Goal: Transaction & Acquisition: Purchase product/service

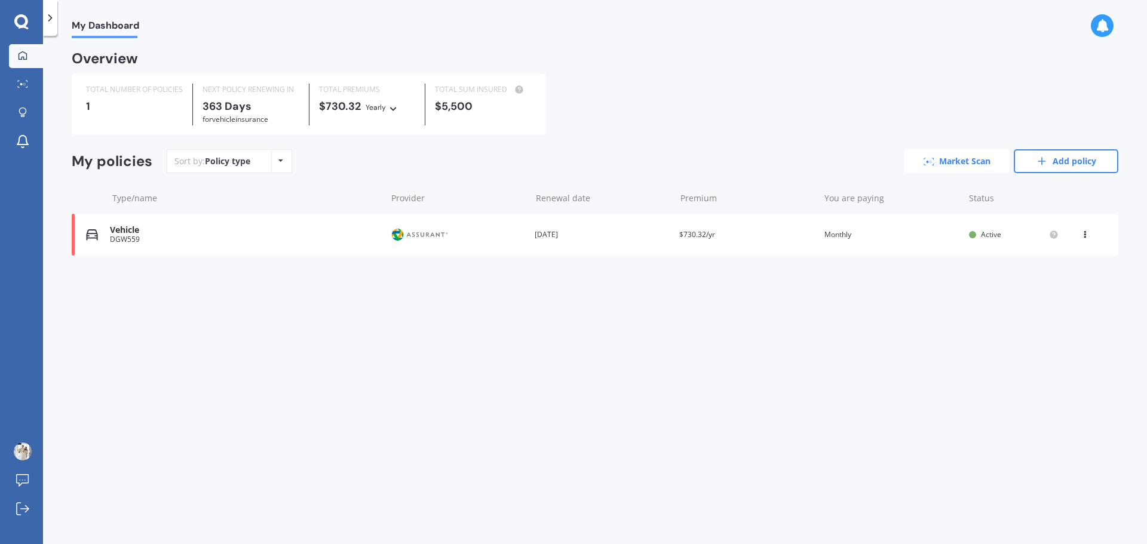
click at [968, 165] on link "Market Scan" at bounding box center [957, 161] width 105 height 24
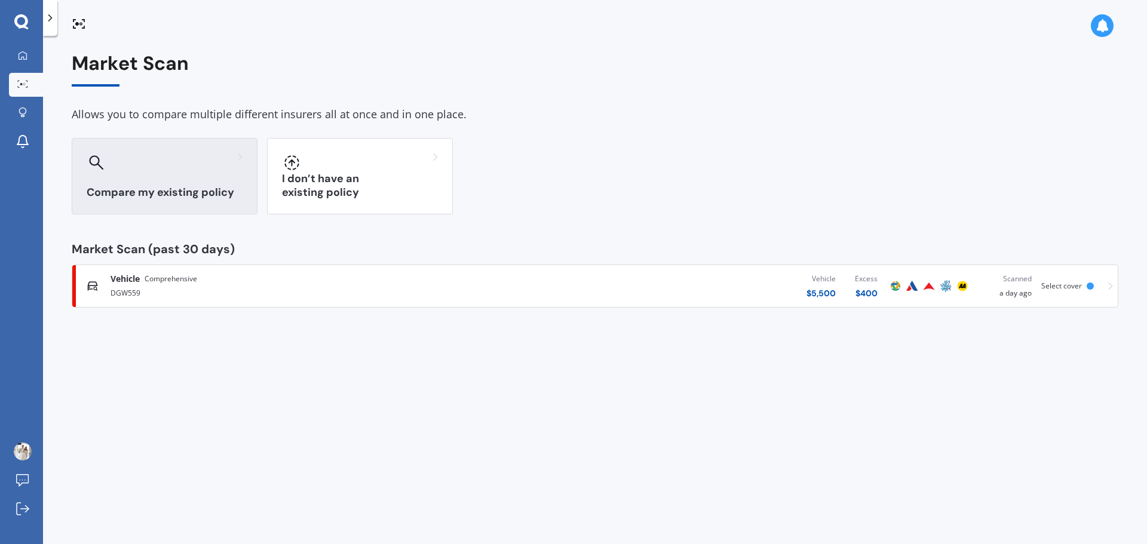
click at [151, 167] on div at bounding box center [165, 162] width 156 height 19
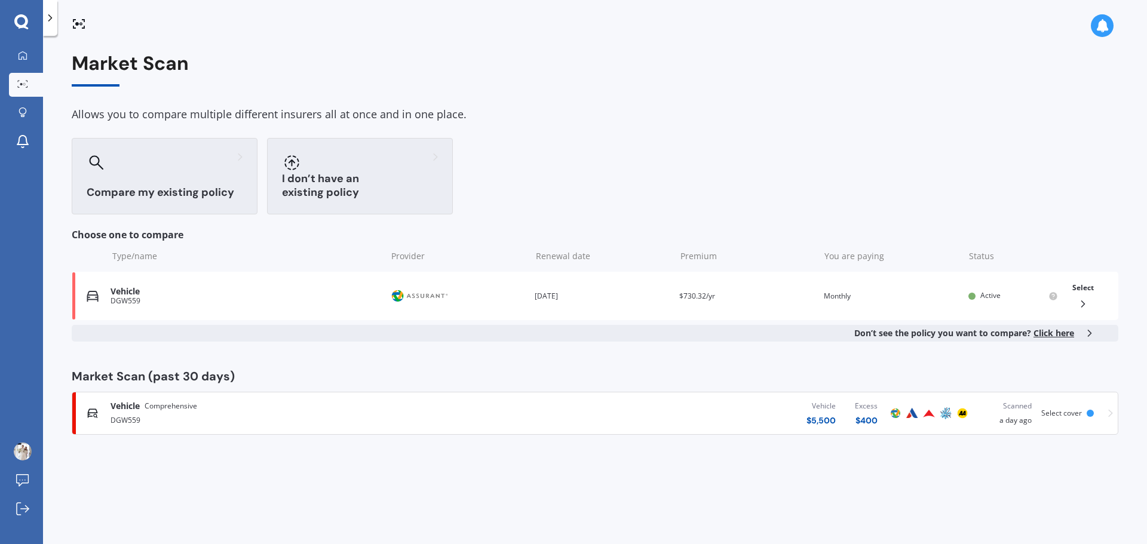
click at [336, 155] on div at bounding box center [360, 162] width 156 height 19
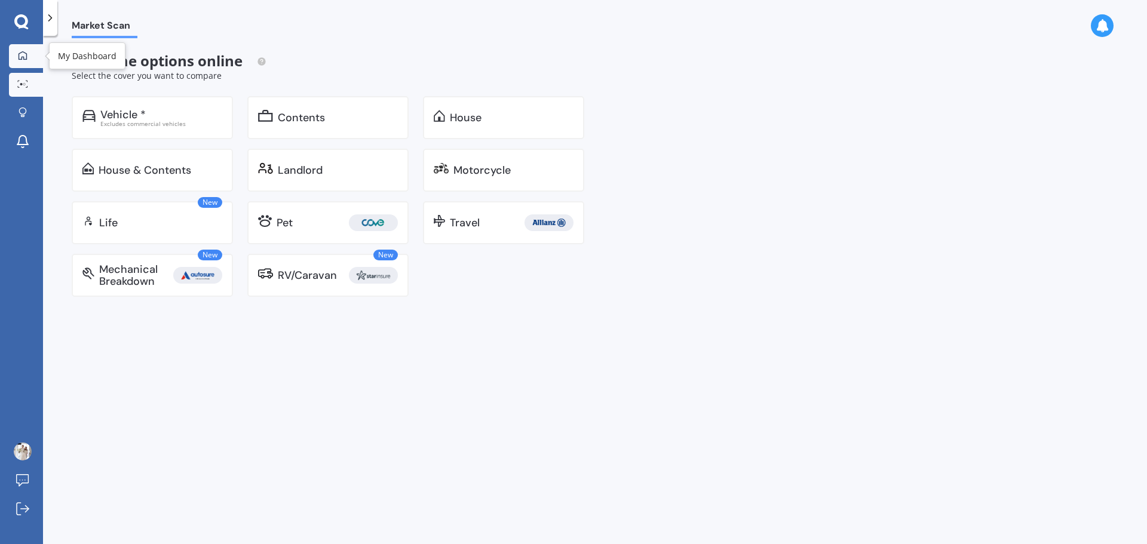
click at [29, 52] on div at bounding box center [23, 56] width 18 height 11
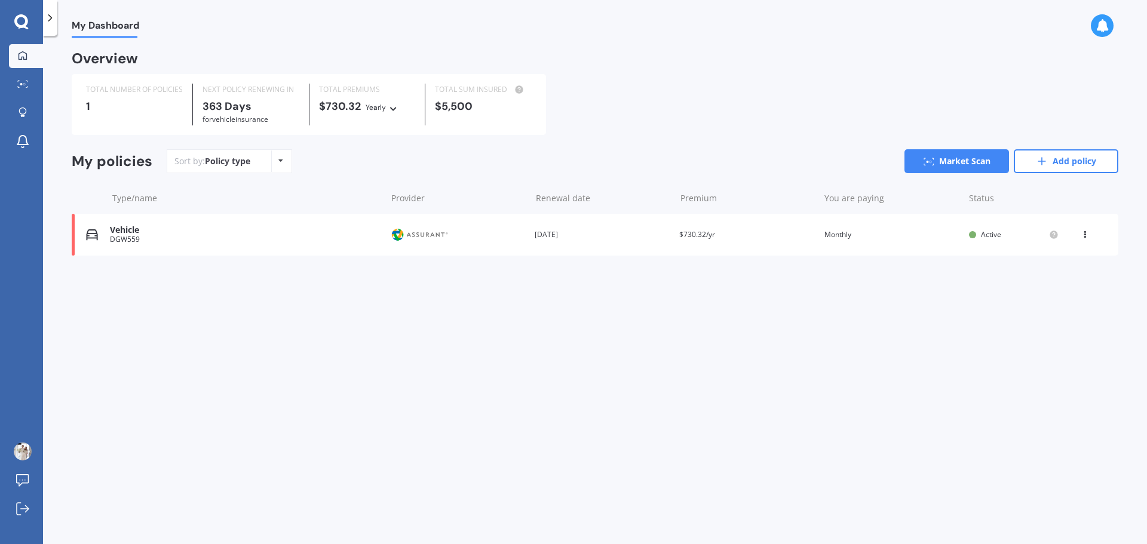
click at [1078, 230] on div "View option View policy Delete" at bounding box center [1086, 235] width 36 height 12
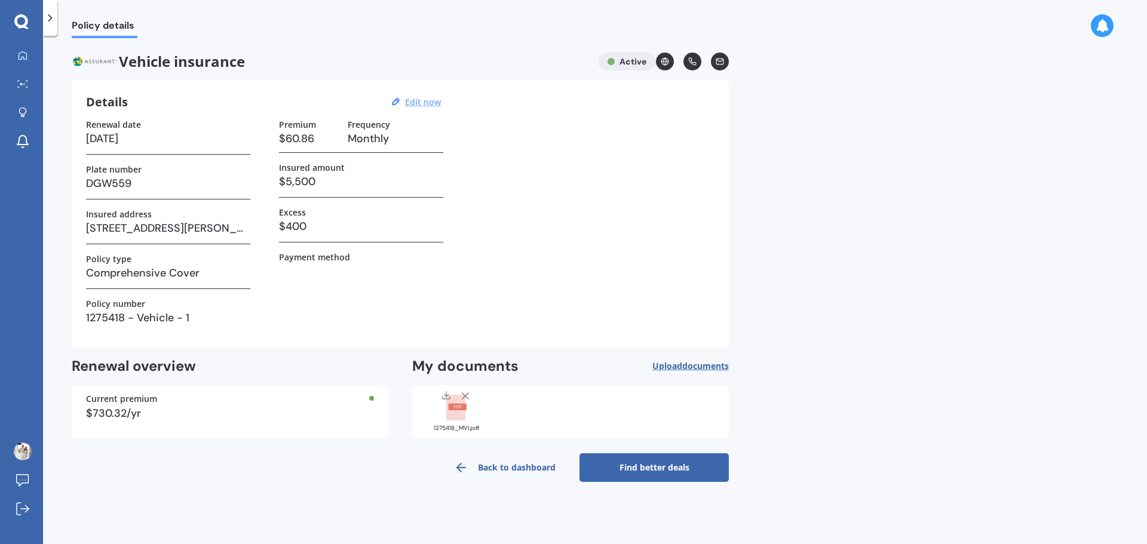
click at [420, 105] on u "Edit now" at bounding box center [423, 101] width 36 height 11
select select "09"
select select "2026"
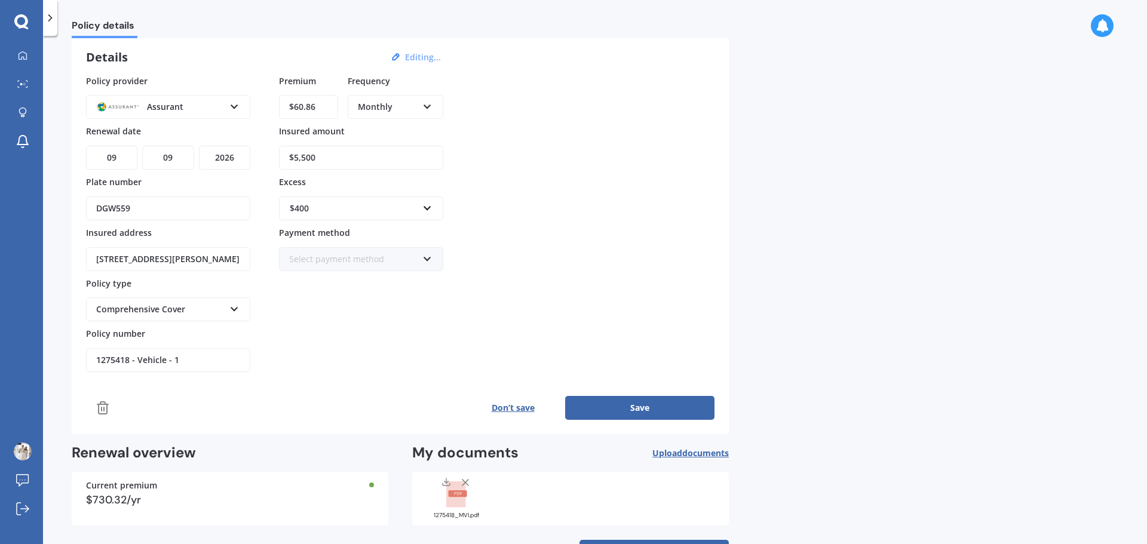
scroll to position [91, 0]
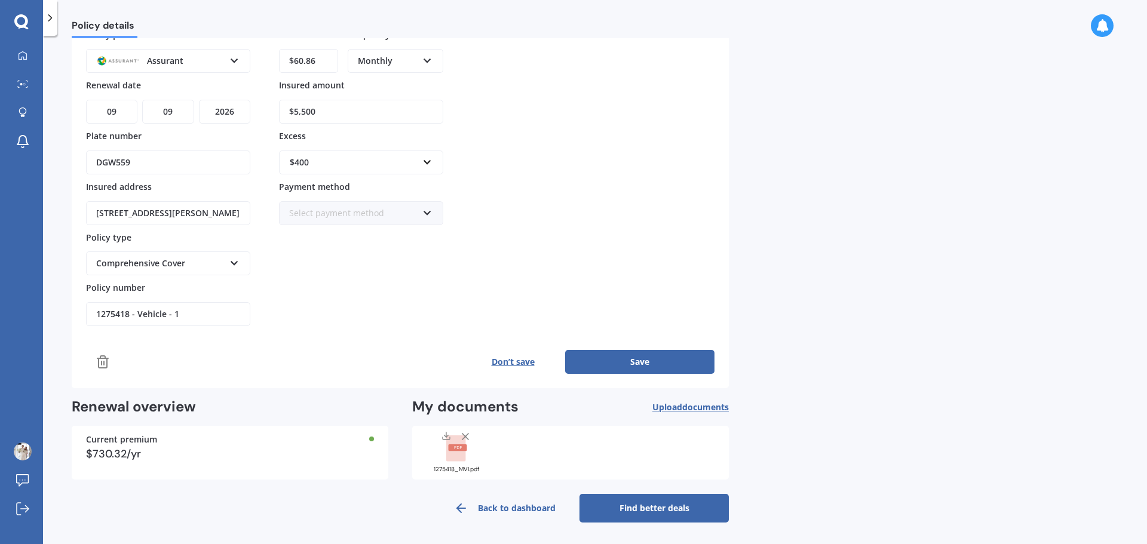
click at [104, 357] on icon at bounding box center [103, 362] width 14 height 14
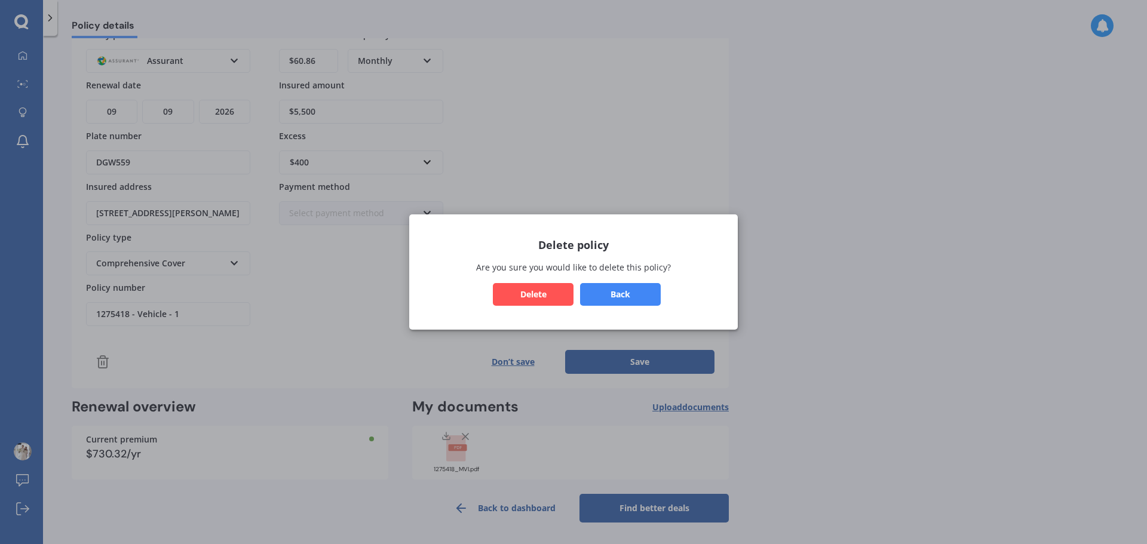
click at [529, 297] on button "Delete" at bounding box center [533, 294] width 81 height 23
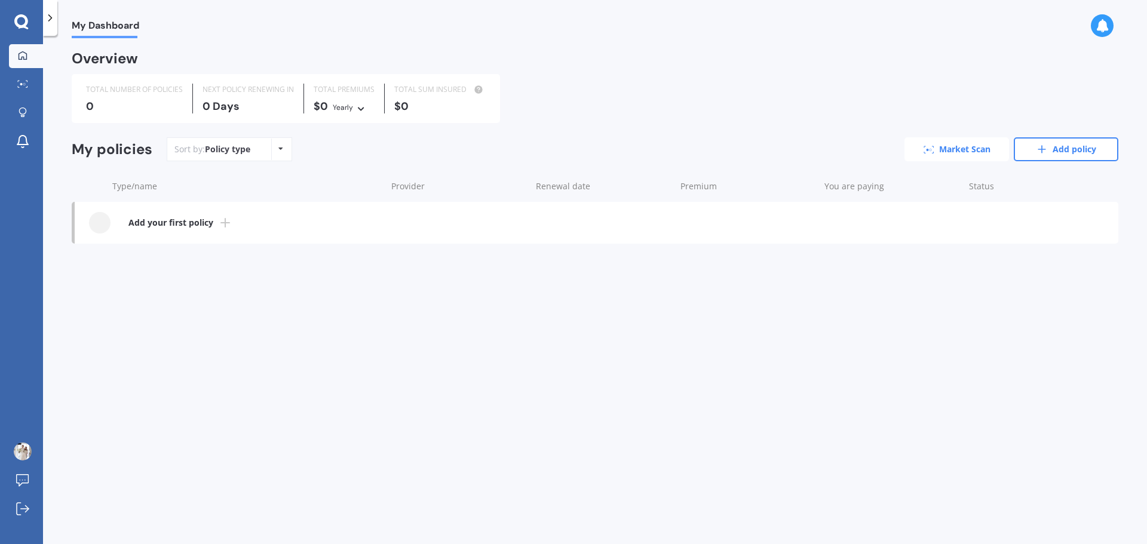
click at [970, 146] on link "Market Scan" at bounding box center [957, 149] width 105 height 24
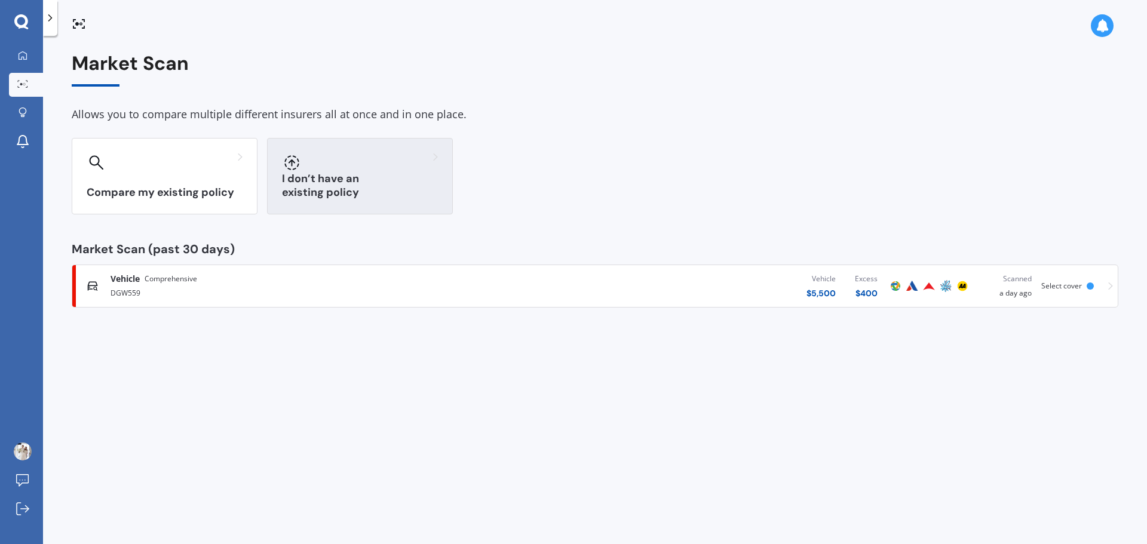
click at [378, 155] on div at bounding box center [360, 162] width 156 height 19
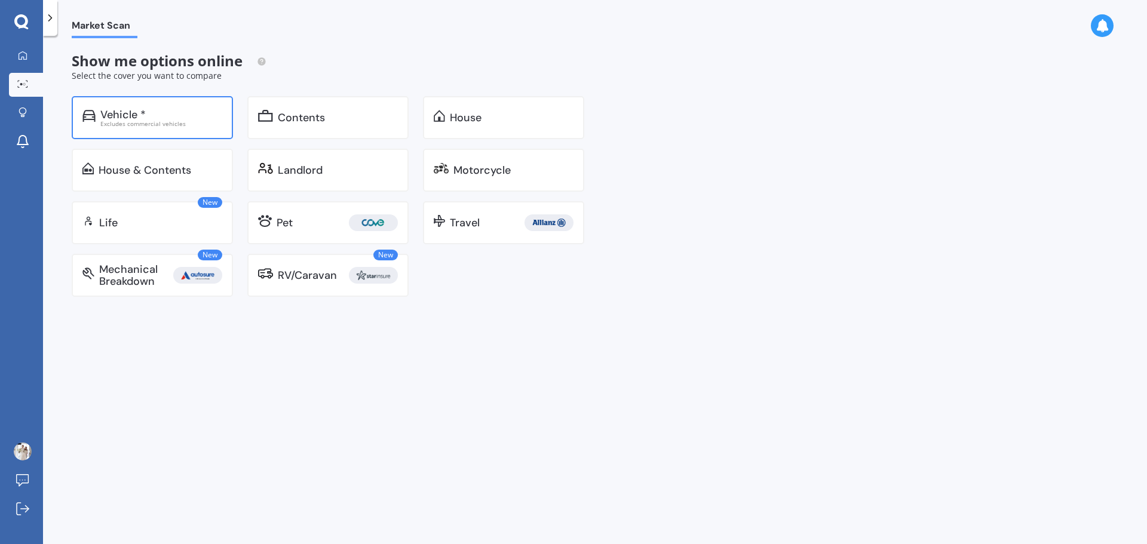
click at [166, 110] on div "Vehicle *" at bounding box center [161, 115] width 122 height 12
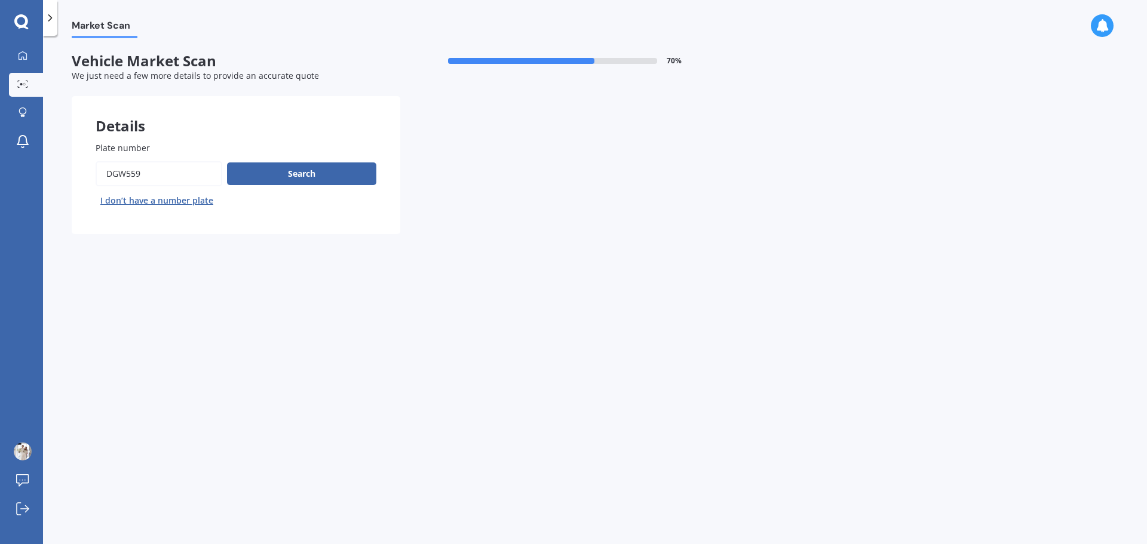
drag, startPoint x: 163, startPoint y: 172, endPoint x: 85, endPoint y: 168, distance: 78.4
click at [85, 168] on div "Plate number Search I don’t have a number plate" at bounding box center [236, 176] width 329 height 117
type input "nwt871"
click at [277, 180] on button "Search" at bounding box center [301, 174] width 149 height 23
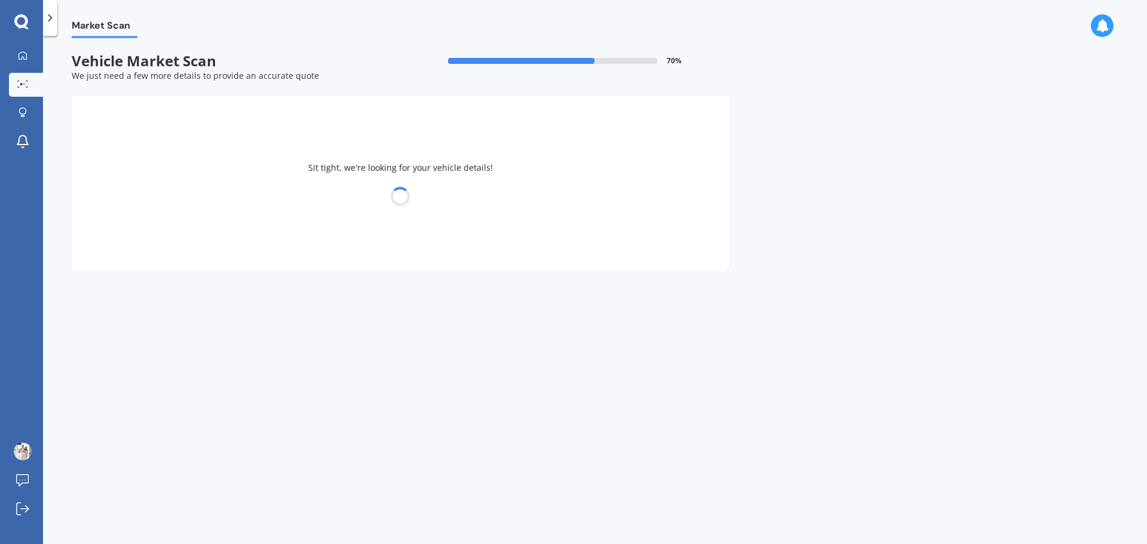
select select "SUZUKI"
select select "ESCUDO"
select select "05"
select select "12"
select select "1994"
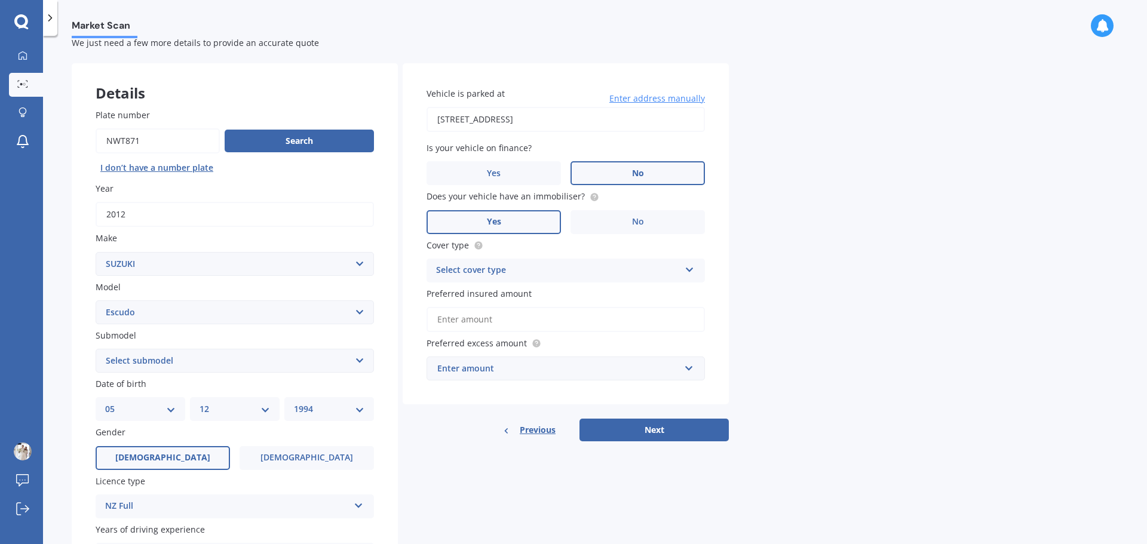
scroll to position [60, 0]
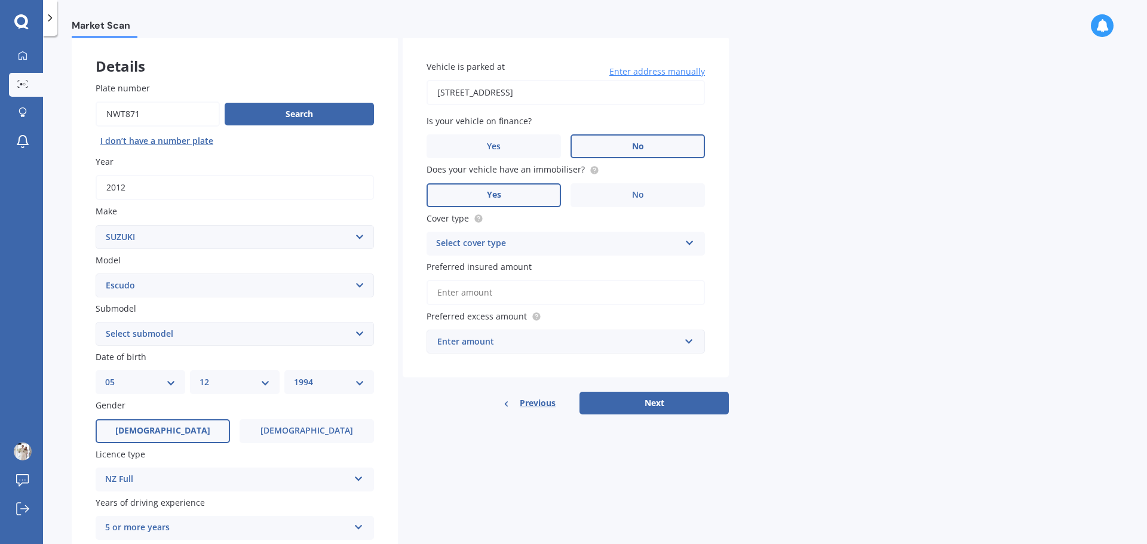
click at [171, 333] on select "Select submodel 4 cyl Diesel V6" at bounding box center [235, 334] width 278 height 24
select select "4 CYL"
click at [96, 322] on select "Select submodel 4 cyl Diesel V6" at bounding box center [235, 334] width 278 height 24
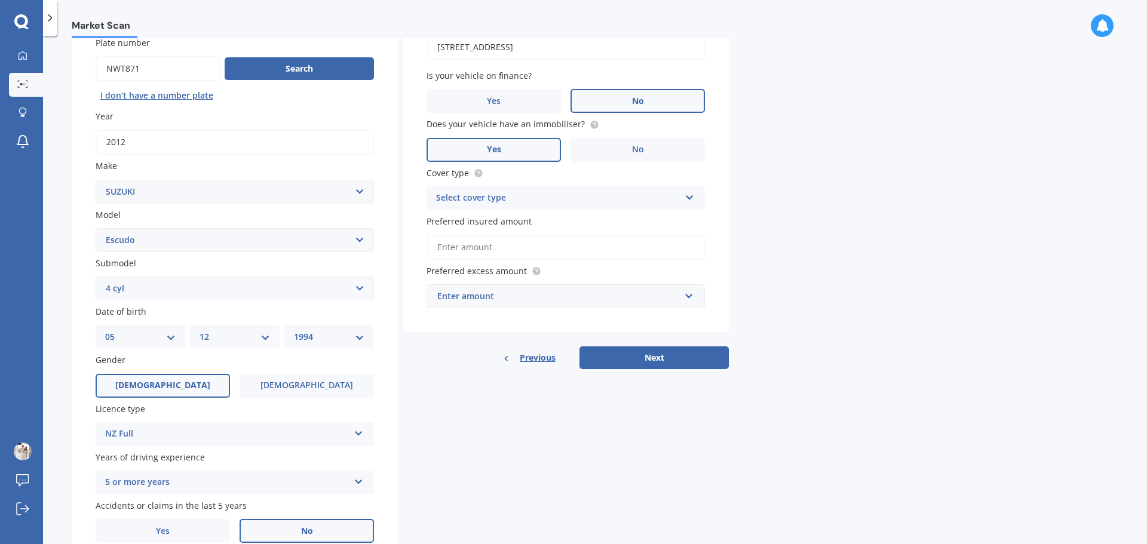
scroll to position [159, 0]
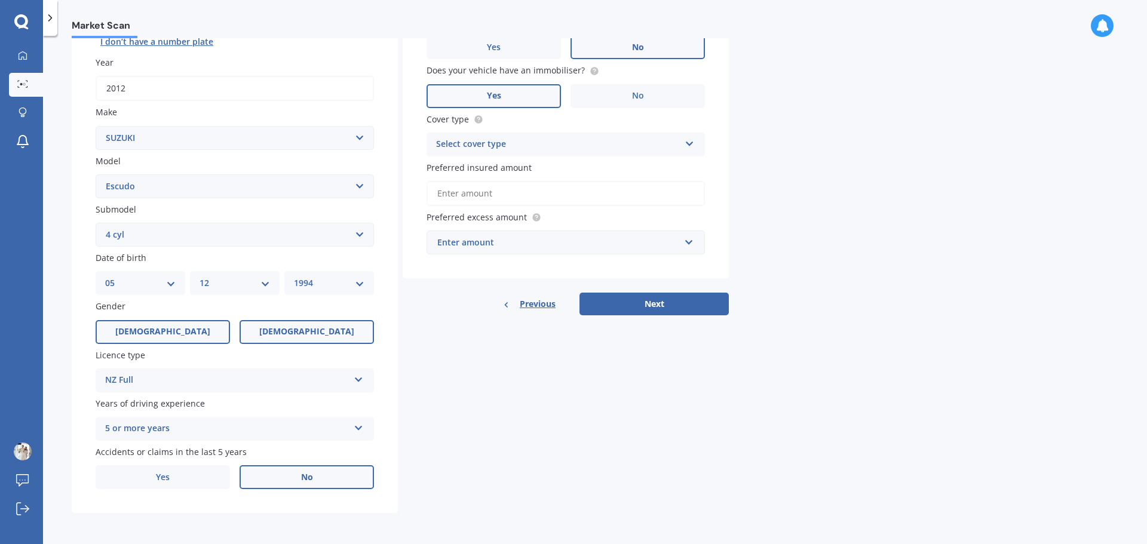
click at [304, 336] on span "[DEMOGRAPHIC_DATA]" at bounding box center [306, 332] width 95 height 10
click at [0, 0] on input "[DEMOGRAPHIC_DATA]" at bounding box center [0, 0] width 0 height 0
click at [157, 284] on select "DD 01 02 03 04 05 06 07 08 09 10 11 12 13 14 15 16 17 18 19 20 21 22 23 24 25 2…" at bounding box center [140, 283] width 71 height 13
select select "19"
click at [105, 277] on select "DD 01 02 03 04 05 06 07 08 09 10 11 12 13 14 15 16 17 18 19 20 21 22 23 24 25 2…" at bounding box center [140, 283] width 71 height 13
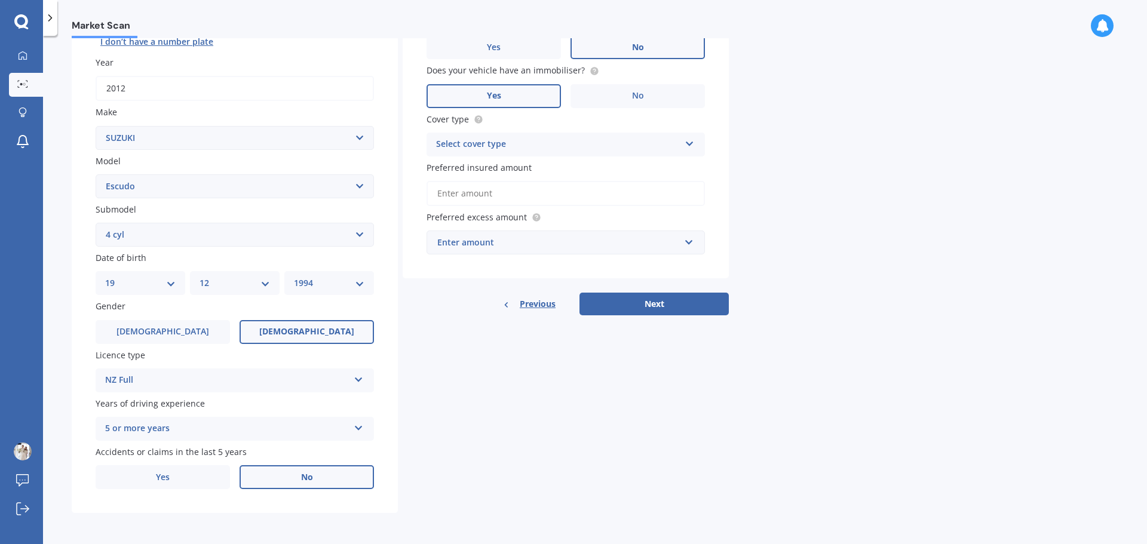
click at [232, 281] on select "MM 01 02 03 04 05 06 07 08 09 10 11 12" at bounding box center [235, 283] width 71 height 13
select select "03"
click at [200, 277] on select "MM 01 02 03 04 05 06 07 08 09 10 11 12" at bounding box center [235, 283] width 71 height 13
click at [315, 291] on div "YYYY 2025 2024 2023 2022 2021 2020 2019 2018 2017 2016 2015 2014 2013 2012 2011…" at bounding box center [329, 283] width 90 height 24
click at [355, 286] on select "YYYY 2025 2024 2023 2022 2021 2020 2019 2018 2017 2016 2015 2014 2013 2012 2011…" at bounding box center [329, 283] width 71 height 13
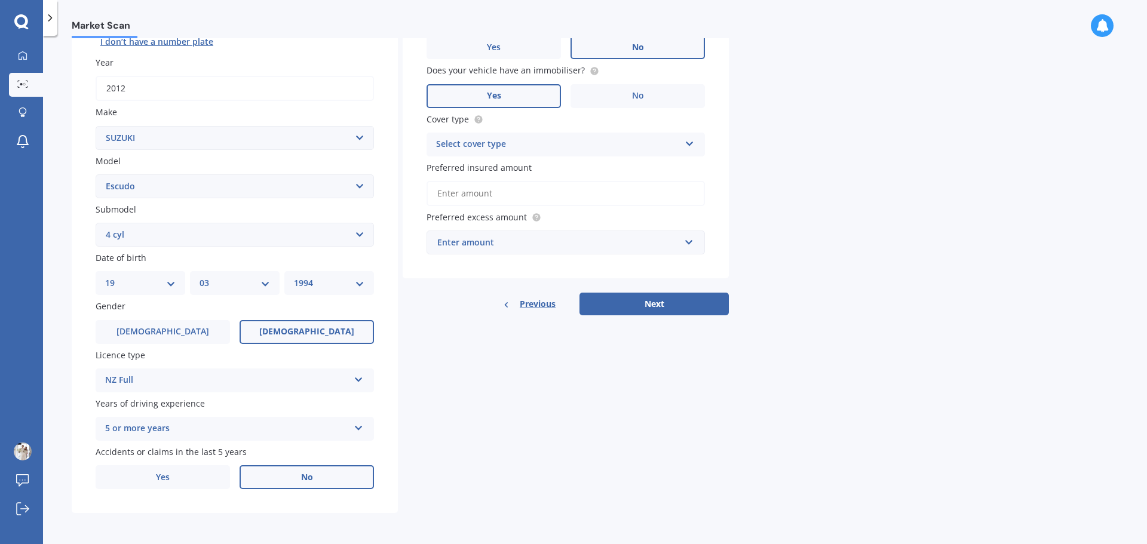
select select "1997"
click at [294, 277] on select "YYYY 2025 2024 2023 2022 2021 2020 2019 2018 2017 2016 2015 2014 2013 2012 2011…" at bounding box center [329, 283] width 71 height 13
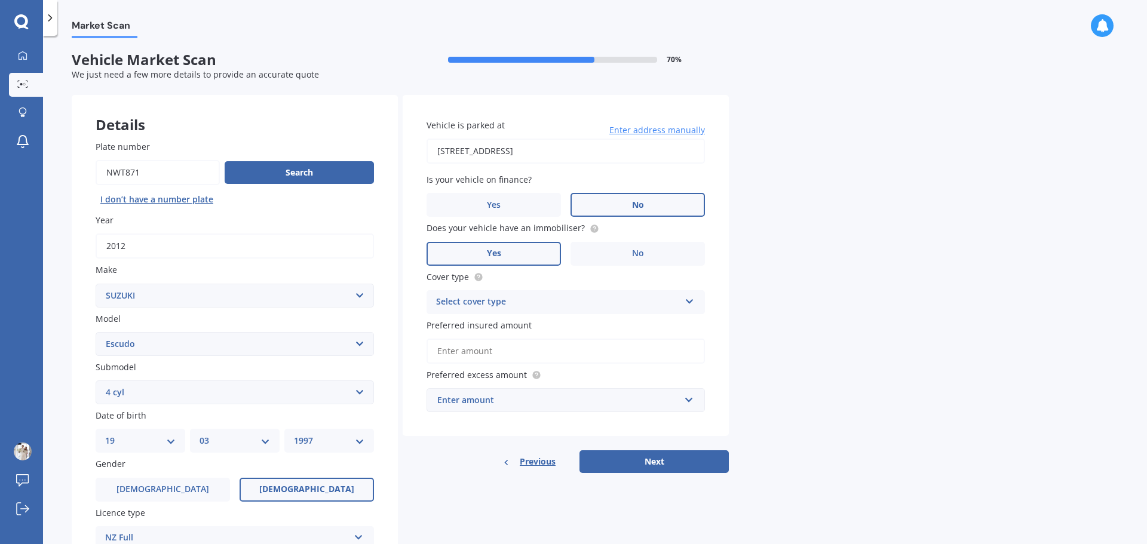
scroll to position [0, 0]
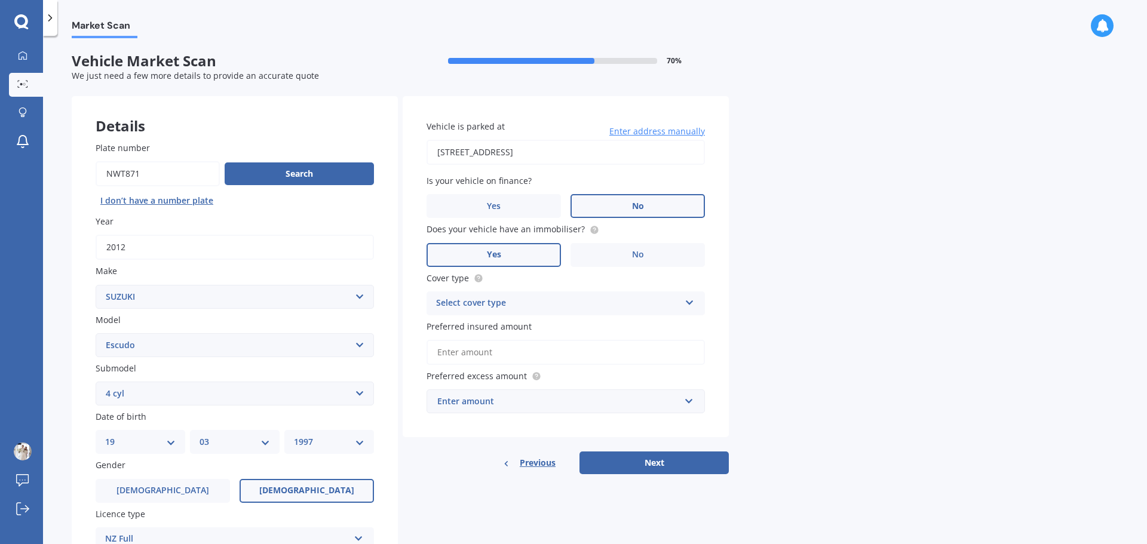
click at [655, 301] on div "Select cover type" at bounding box center [558, 303] width 244 height 14
click at [532, 333] on div "Comprehensive" at bounding box center [565, 327] width 277 height 22
click at [541, 349] on input "Preferred insured amount" at bounding box center [566, 352] width 278 height 25
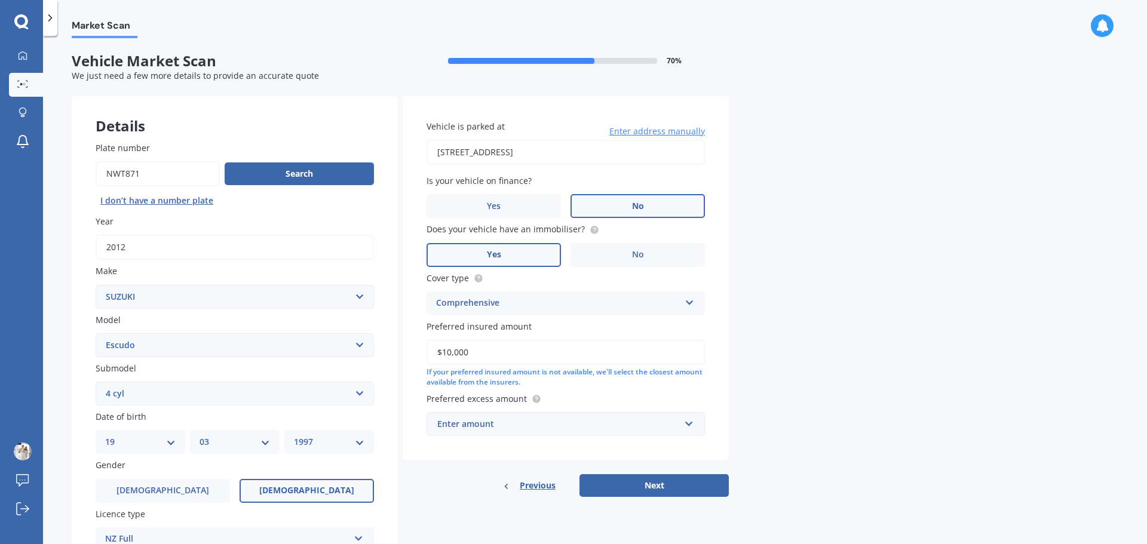
type input "$10,000"
click at [781, 347] on div "Market Scan Vehicle Market Scan 70 % We just need a few more details to provide…" at bounding box center [595, 292] width 1104 height 508
click at [682, 422] on input "text" at bounding box center [562, 424] width 268 height 23
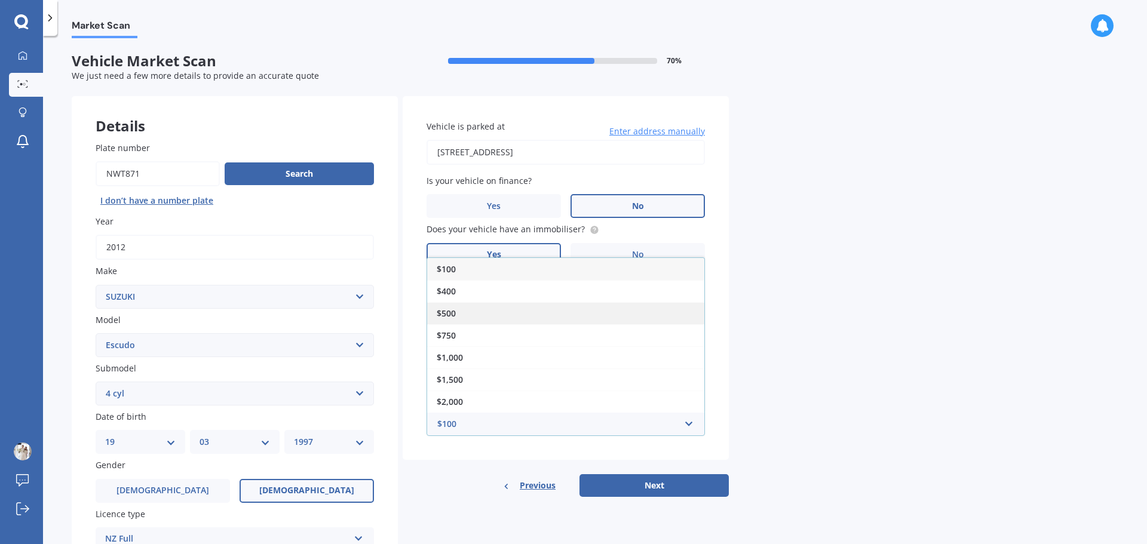
click at [463, 308] on div "$500" at bounding box center [565, 313] width 277 height 22
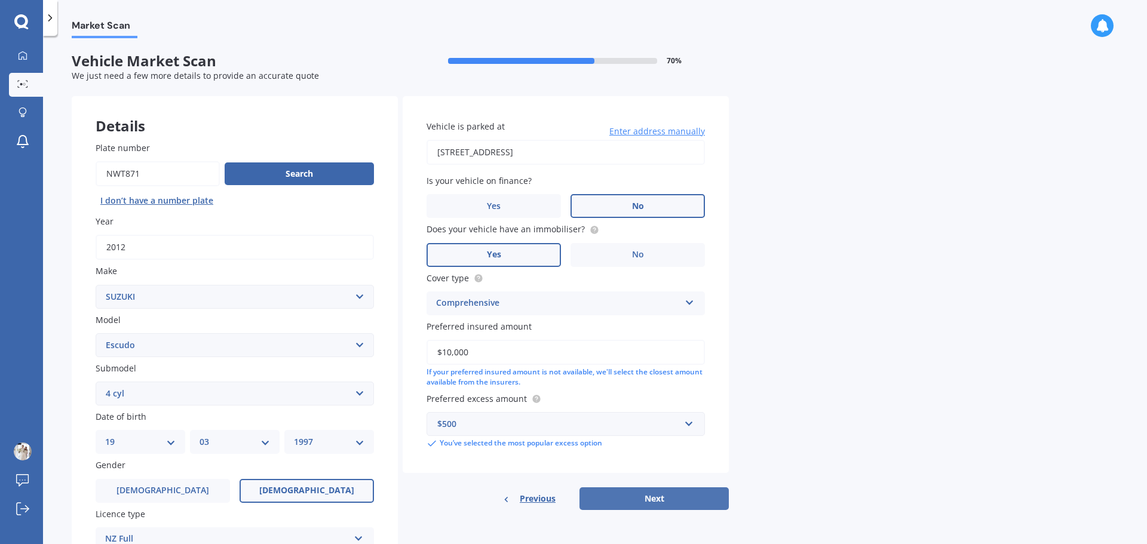
click at [673, 501] on button "Next" at bounding box center [654, 499] width 149 height 23
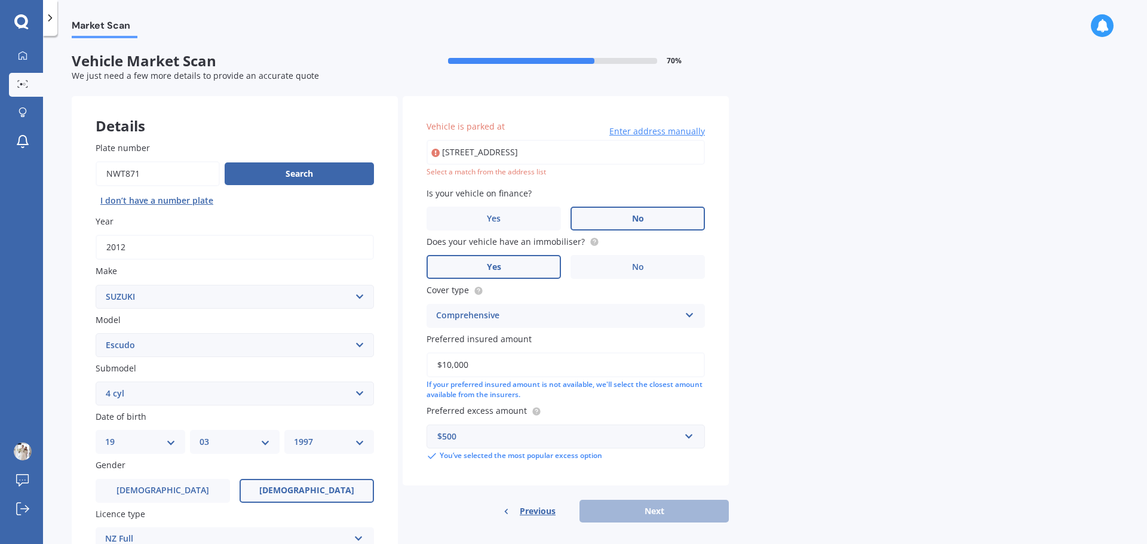
type input "[STREET_ADDRESS]"
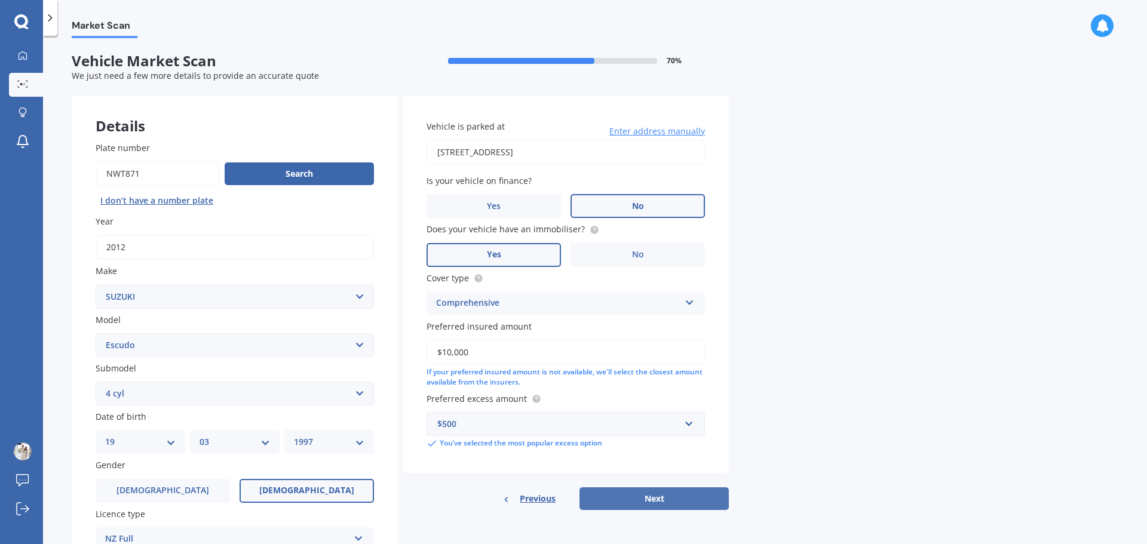
click at [662, 502] on button "Next" at bounding box center [654, 499] width 149 height 23
select select "19"
select select "03"
select select "1997"
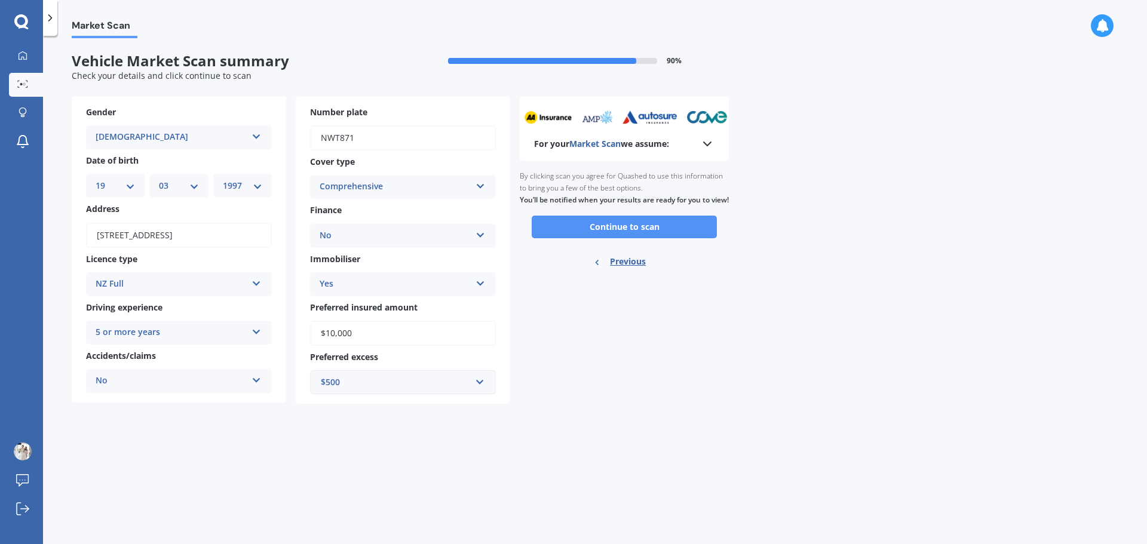
click at [643, 238] on button "Continue to scan" at bounding box center [624, 227] width 185 height 23
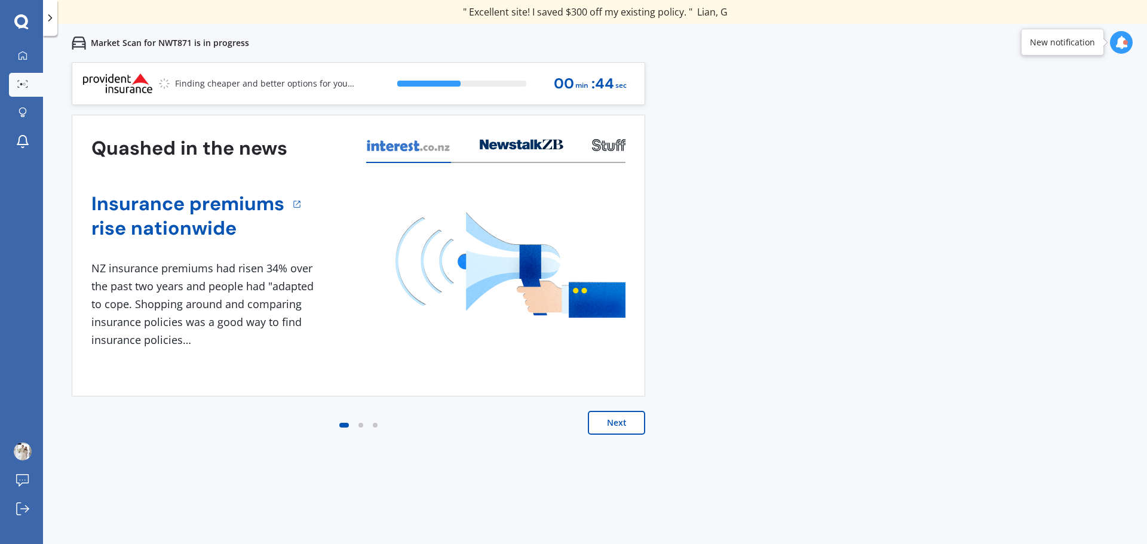
click at [626, 419] on button "Next" at bounding box center [616, 423] width 57 height 24
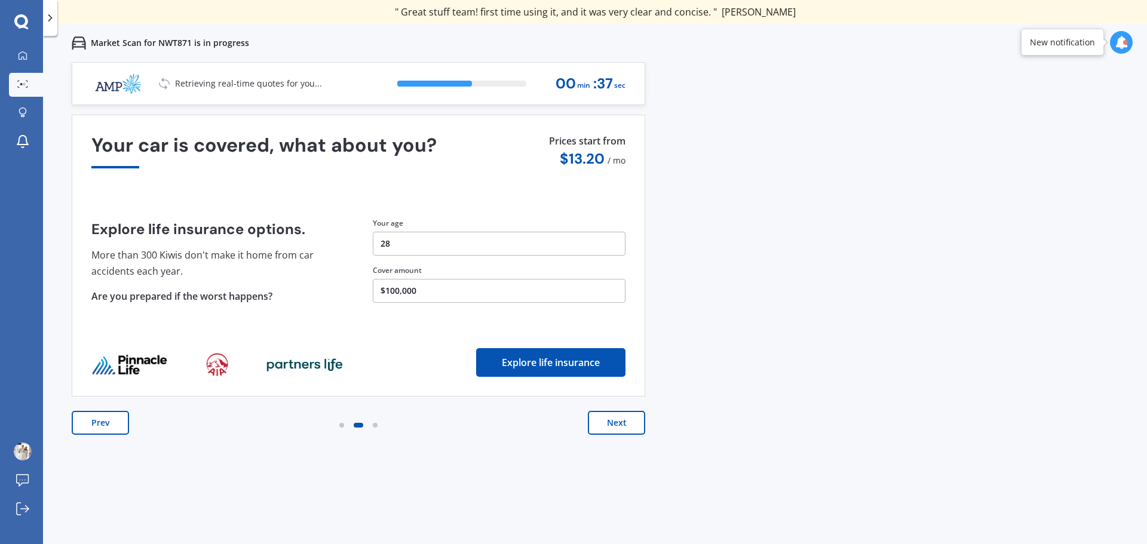
click at [626, 419] on button "Next" at bounding box center [616, 423] width 57 height 24
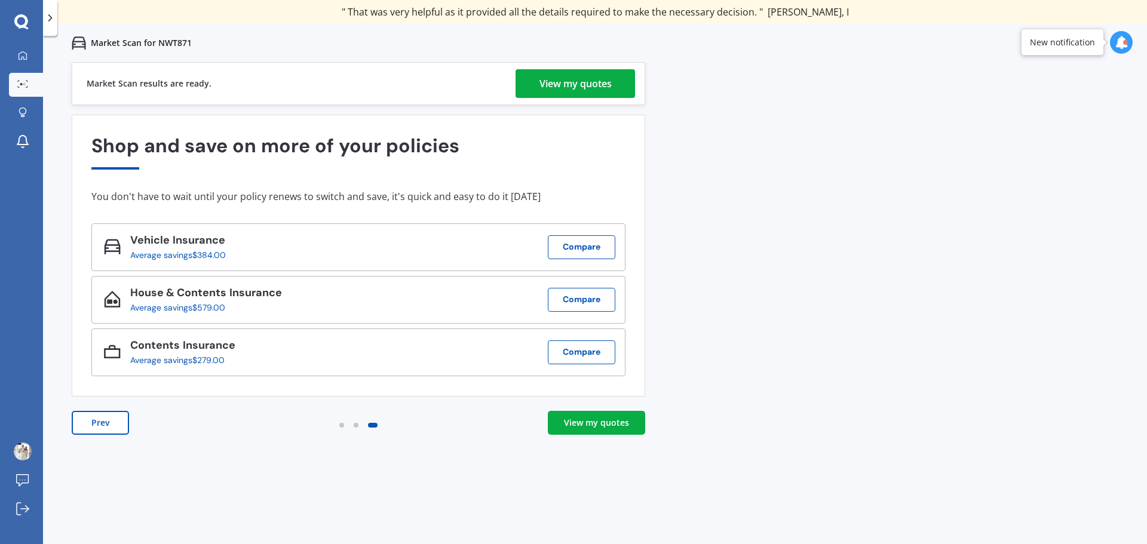
click at [568, 79] on div "View my quotes" at bounding box center [576, 83] width 72 height 29
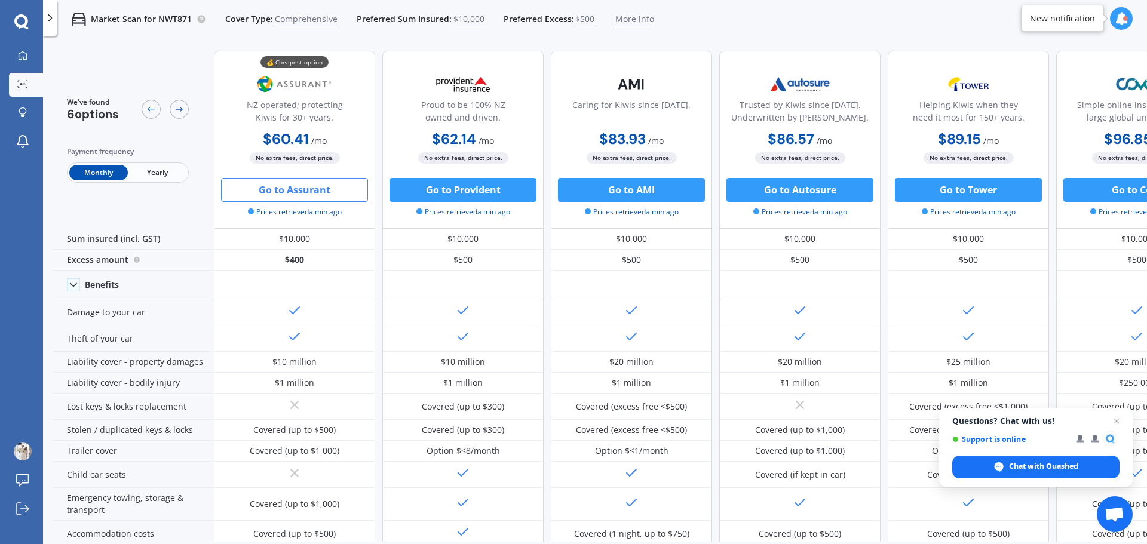
click at [302, 192] on button "Go to Assurant" at bounding box center [294, 190] width 147 height 24
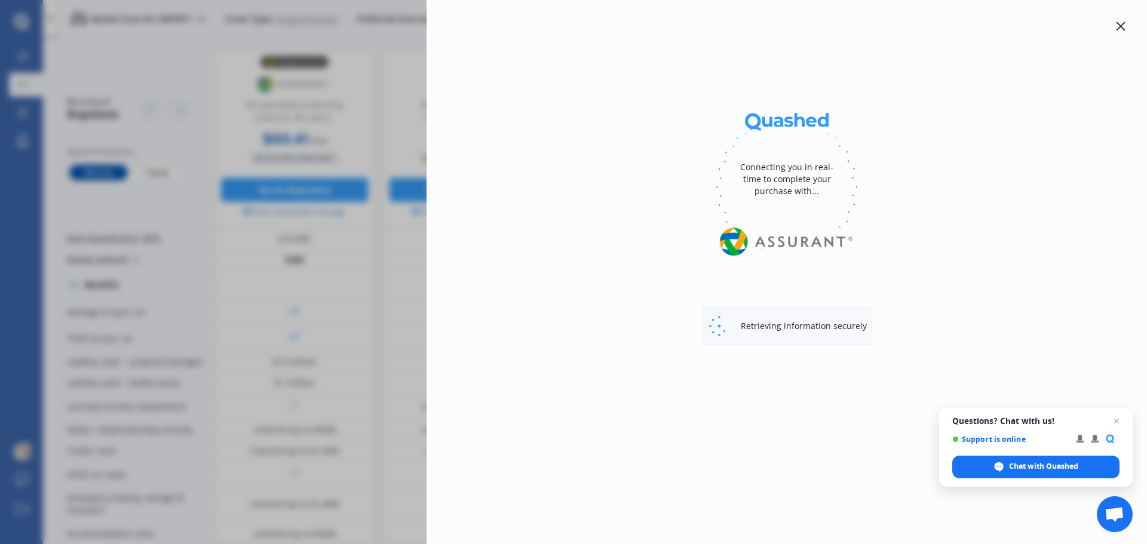
select select "full"
select select "0"
select select "Southland"
select select "SUZUKI"
select select "ESCUDO"
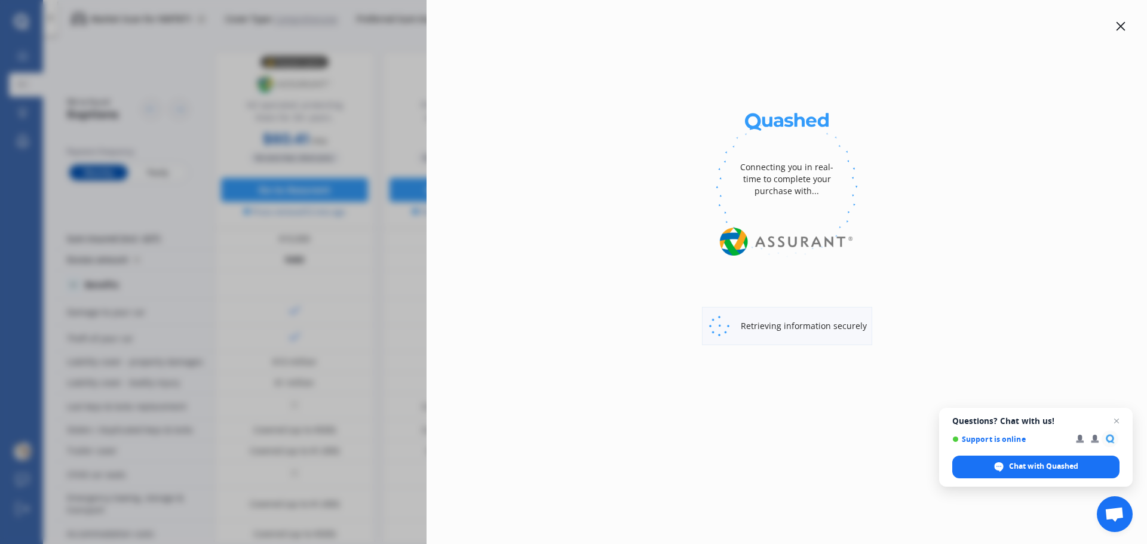
select select "4 CYL"
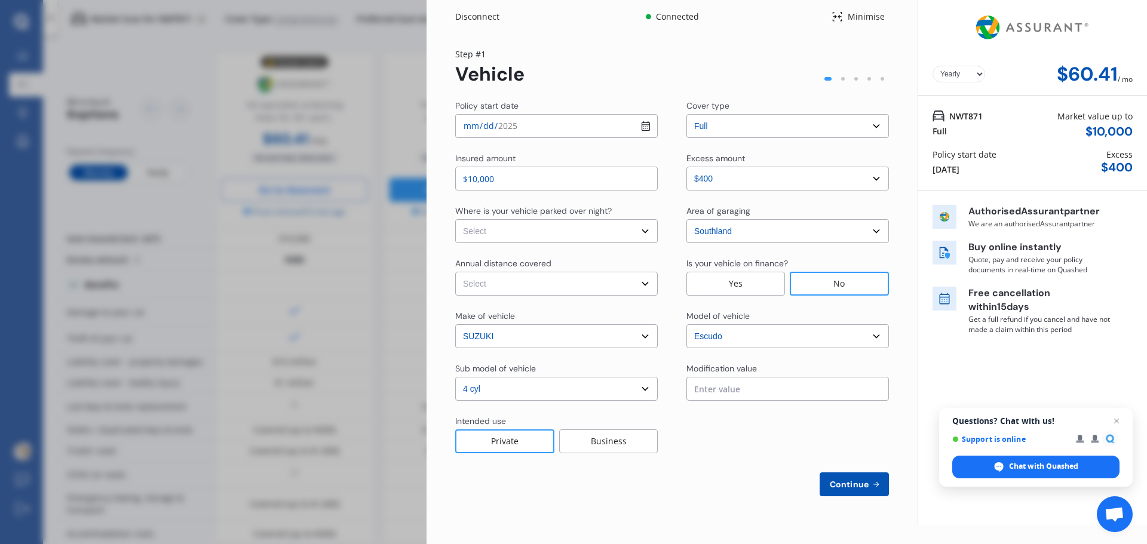
select select "Monthly"
